Goal: Communication & Community: Answer question/provide support

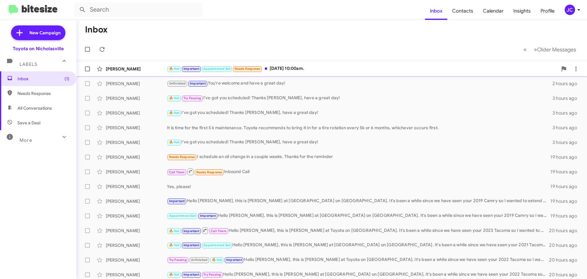
click at [134, 71] on div "[PERSON_NAME]" at bounding box center [136, 69] width 61 height 6
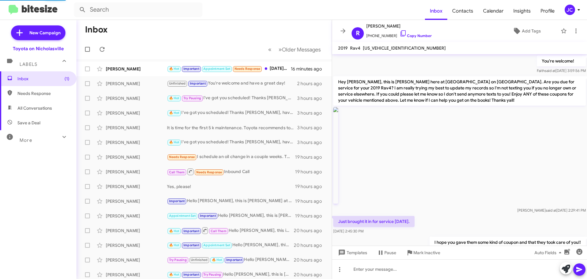
scroll to position [416, 0]
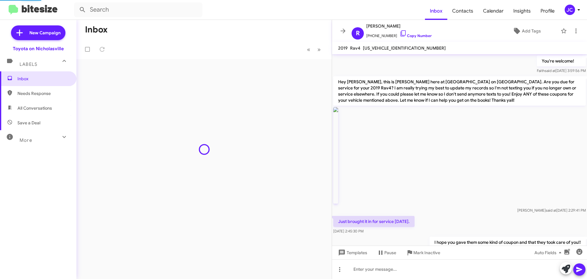
scroll to position [416, 0]
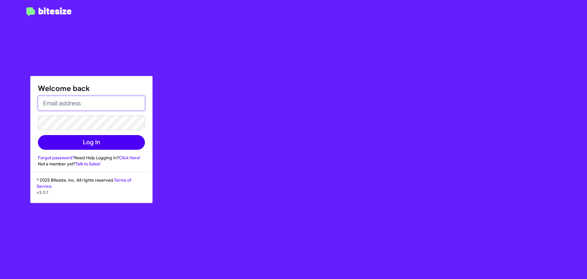
type input "[EMAIL_ADDRESS][DOMAIN_NAME]"
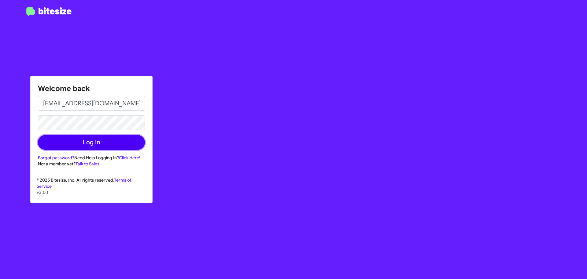
click at [91, 137] on button "Log In" at bounding box center [91, 142] width 107 height 15
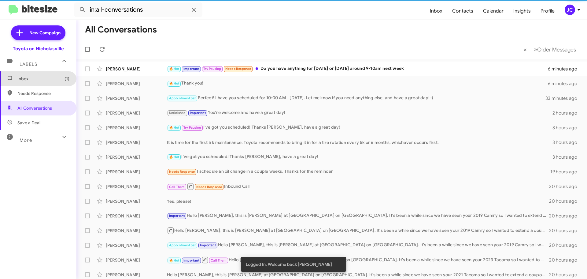
click at [40, 77] on span "Inbox (1)" at bounding box center [43, 79] width 52 height 6
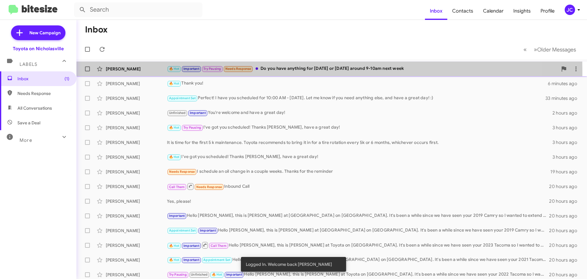
click at [135, 72] on div "[PERSON_NAME]" at bounding box center [136, 69] width 61 height 6
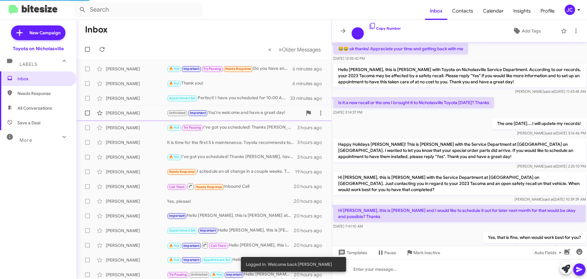
scroll to position [323, 0]
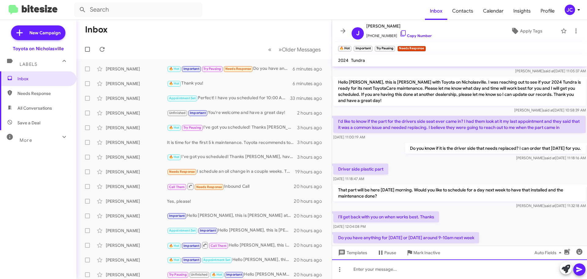
click at [442, 273] on div at bounding box center [459, 269] width 255 height 20
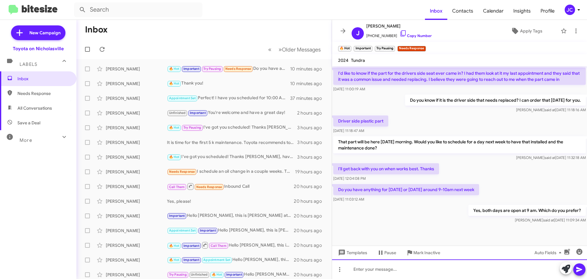
scroll to position [947, 0]
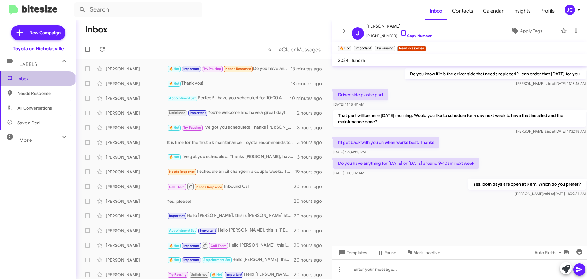
click at [37, 80] on span "Inbox" at bounding box center [43, 79] width 52 height 6
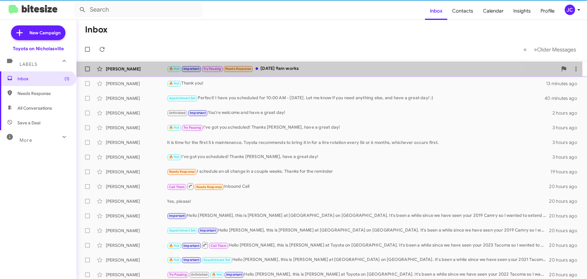
click at [127, 70] on div "[PERSON_NAME]" at bounding box center [136, 69] width 61 height 6
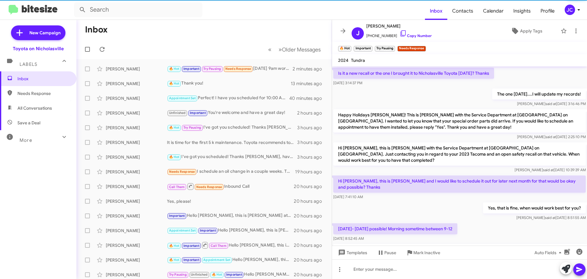
scroll to position [335, 0]
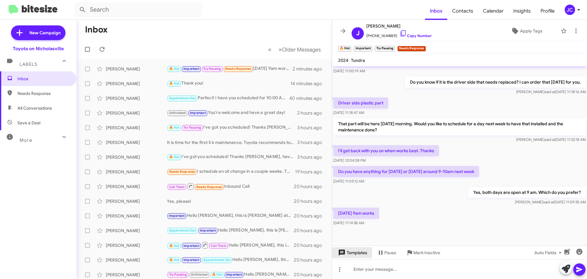
click at [365, 252] on span "Templates" at bounding box center [352, 252] width 30 height 11
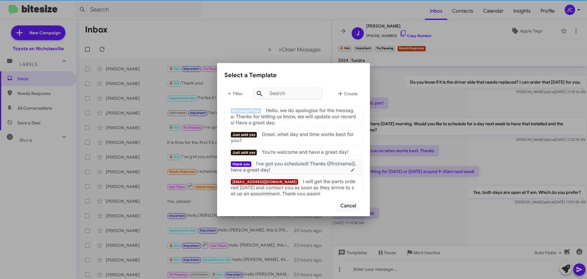
click at [269, 173] on span "I've got you scheduled! Thanks {{firstname}}, have a great day!" at bounding box center [293, 167] width 125 height 12
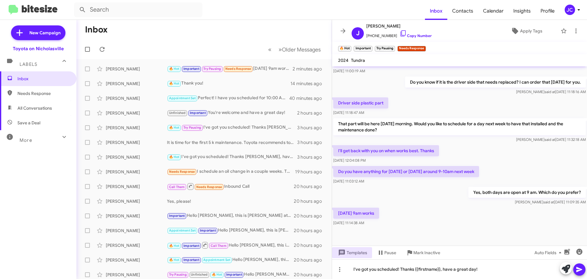
click at [580, 271] on icon at bounding box center [579, 269] width 7 height 7
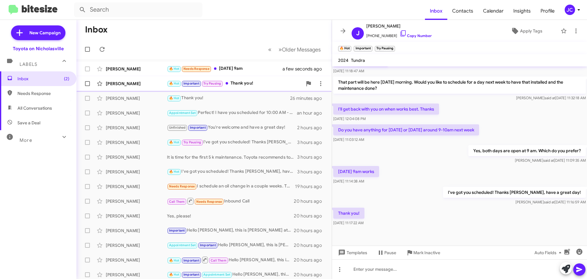
click at [136, 85] on div "[PERSON_NAME]" at bounding box center [136, 83] width 61 height 6
click at [136, 67] on div "Alexander Keller" at bounding box center [136, 69] width 61 height 6
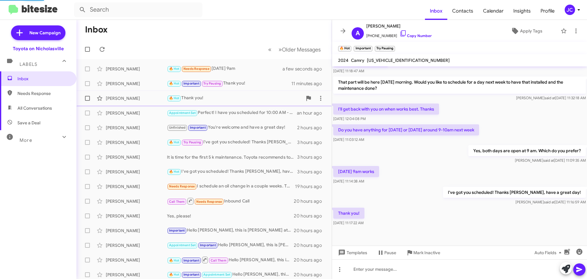
scroll to position [439, 0]
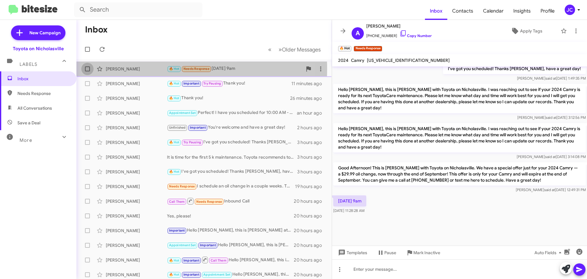
click at [88, 69] on span at bounding box center [87, 68] width 5 height 5
click at [88, 71] on input "checkbox" at bounding box center [87, 71] width 0 height 0
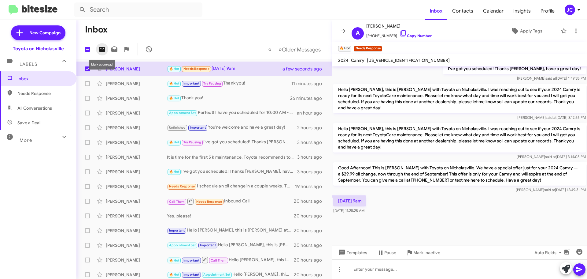
click at [103, 49] on icon at bounding box center [102, 49] width 7 height 7
checkbox input "false"
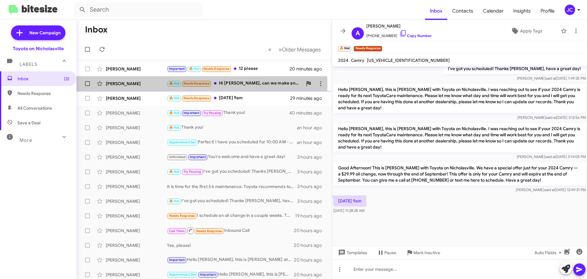
click at [133, 85] on div "Alison Felton" at bounding box center [136, 83] width 61 height 6
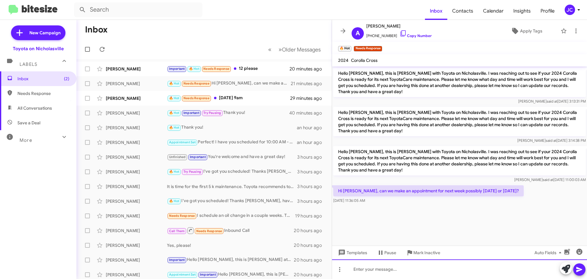
click at [412, 271] on div at bounding box center [459, 269] width 255 height 20
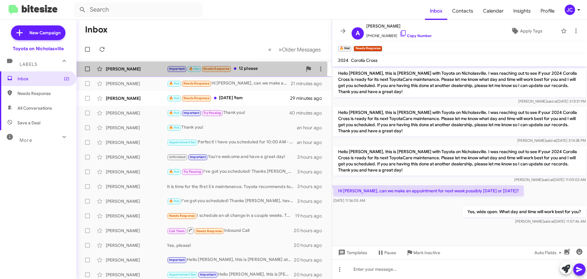
click at [137, 66] on div "Sebastian Alberts" at bounding box center [136, 69] width 61 height 6
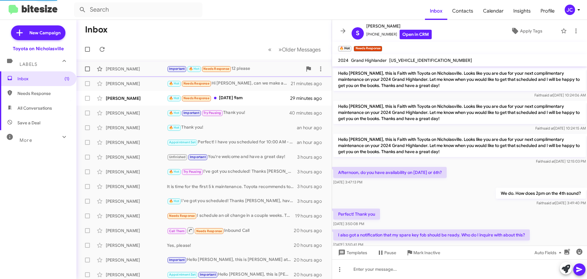
scroll to position [250, 0]
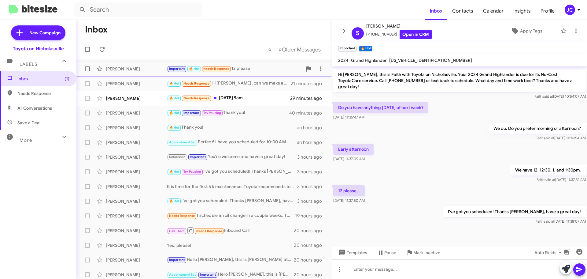
click at [89, 69] on span at bounding box center [87, 68] width 5 height 5
click at [88, 71] on input "checkbox" at bounding box center [87, 71] width 0 height 0
checkbox input "true"
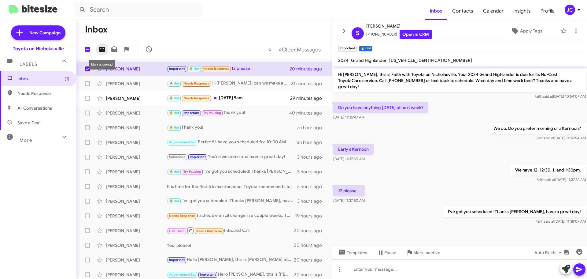
click at [103, 48] on icon at bounding box center [102, 49] width 6 height 5
